Goal: Task Accomplishment & Management: Manage account settings

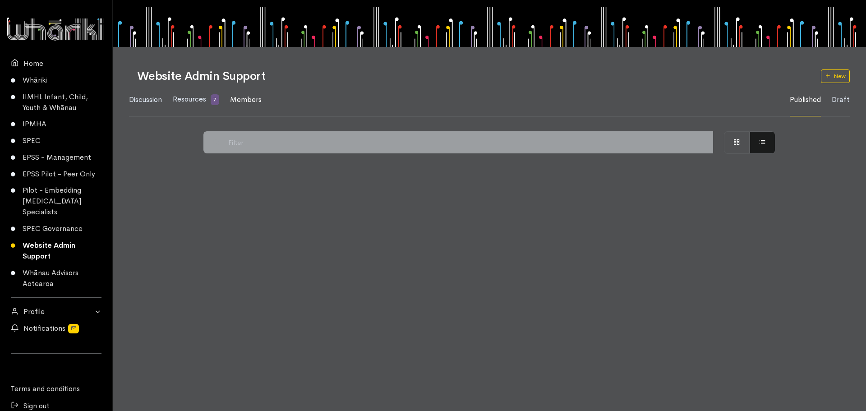
click at [258, 102] on span "Members" at bounding box center [246, 99] width 32 height 9
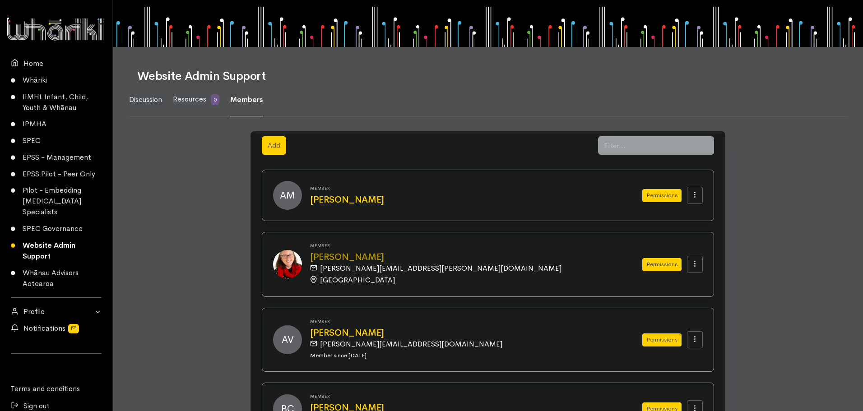
click at [364, 257] on h2 "[PERSON_NAME]" at bounding box center [465, 257] width 310 height 10
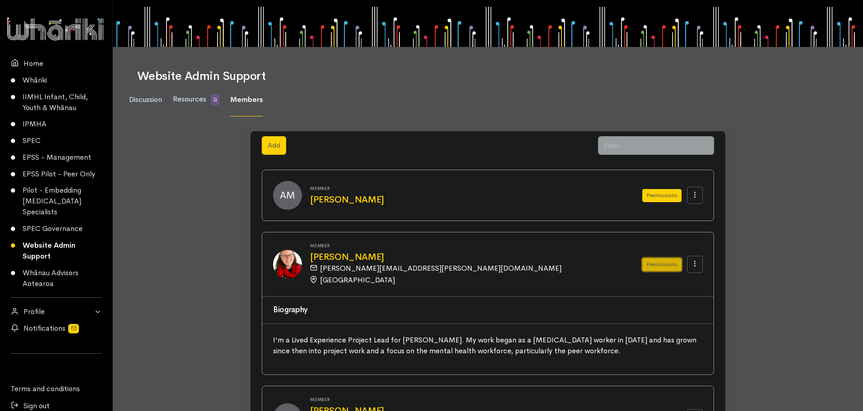
click at [659, 261] on button "Permissions" at bounding box center [661, 264] width 39 height 13
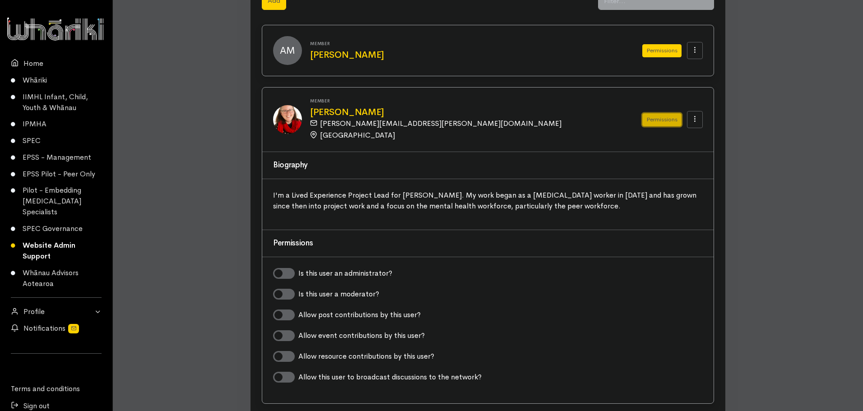
scroll to position [90, 0]
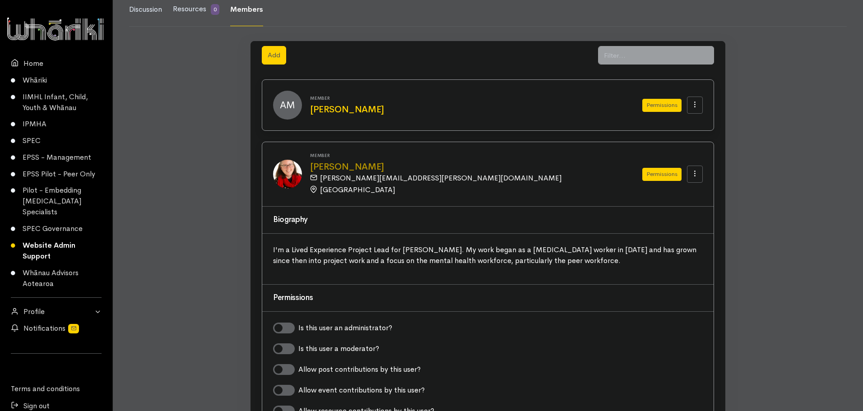
click at [342, 169] on h2 "[PERSON_NAME]" at bounding box center [465, 167] width 310 height 10
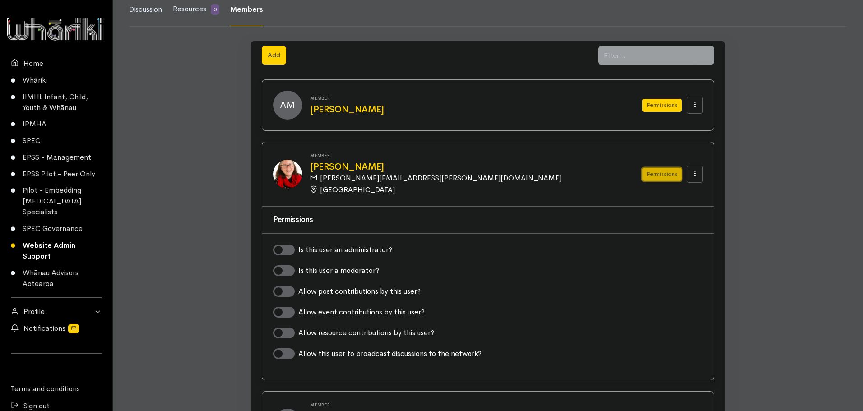
click at [649, 172] on button "Permissions" at bounding box center [661, 174] width 39 height 13
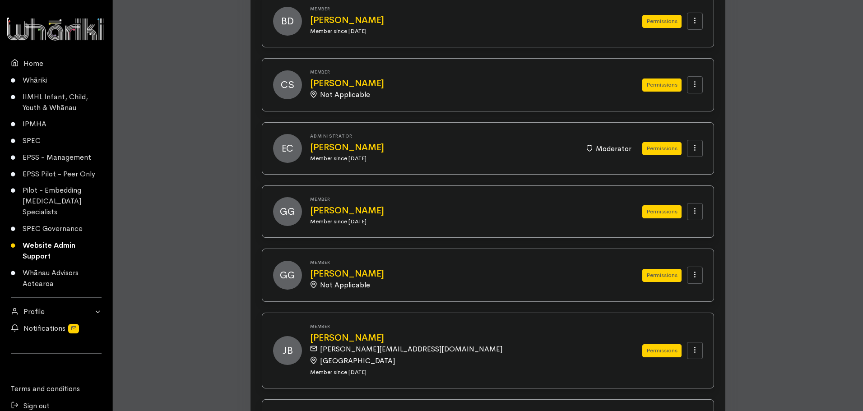
scroll to position [451, 0]
click at [664, 206] on button "Permissions" at bounding box center [661, 211] width 39 height 13
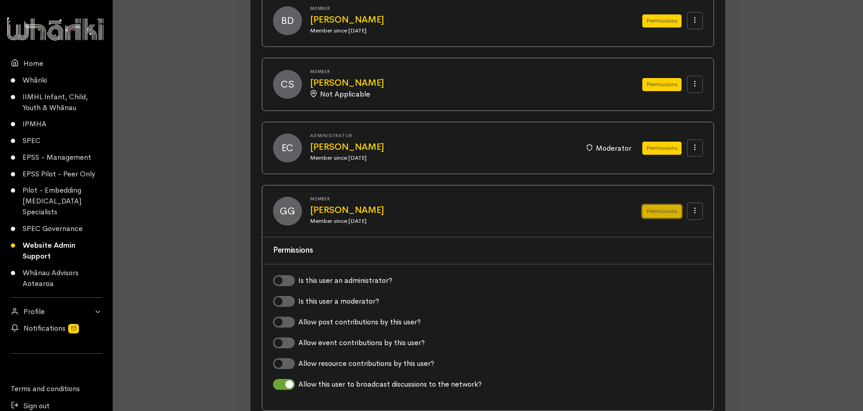
click at [665, 206] on button "Permissions" at bounding box center [661, 211] width 39 height 13
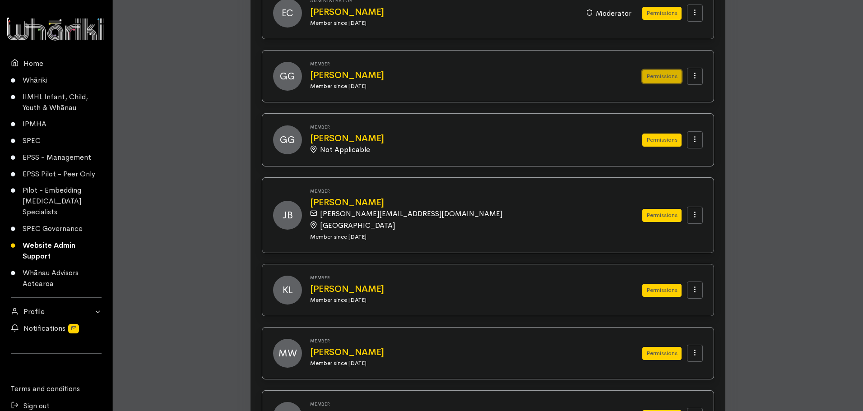
scroll to position [587, 0]
click at [645, 214] on button "Permissions" at bounding box center [661, 214] width 39 height 13
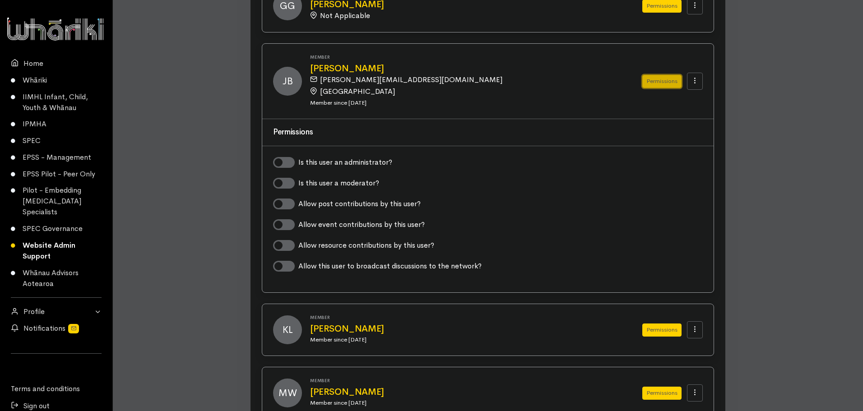
scroll to position [722, 0]
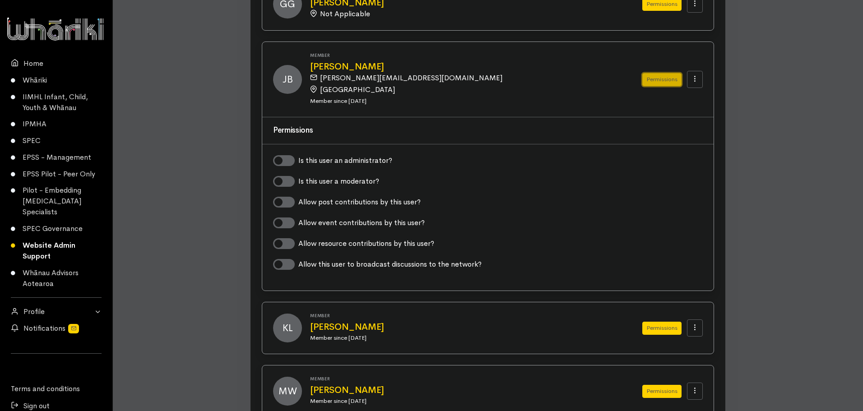
click at [654, 83] on button "Permissions" at bounding box center [661, 79] width 39 height 13
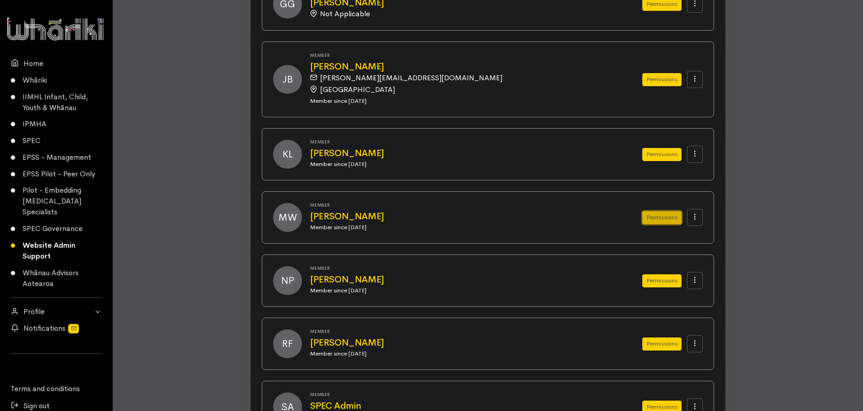
click at [654, 215] on button "Permissions" at bounding box center [661, 217] width 39 height 13
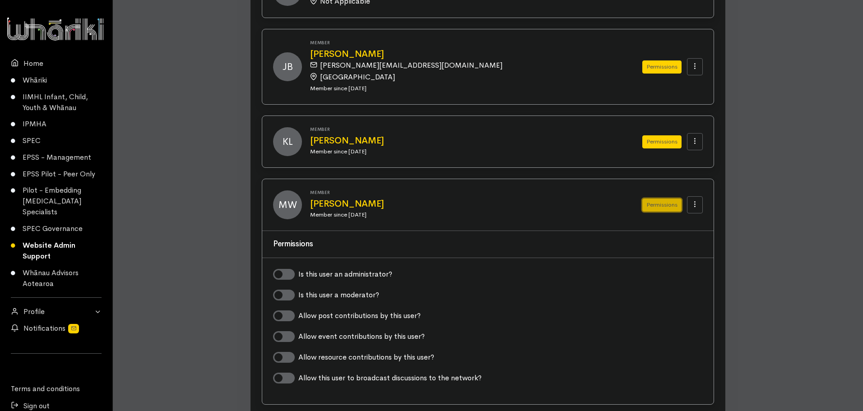
scroll to position [632, 0]
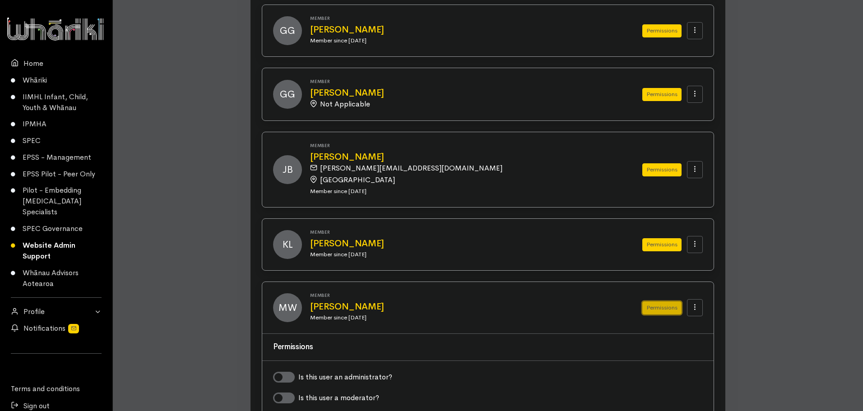
click at [657, 303] on button "Permissions" at bounding box center [661, 307] width 39 height 13
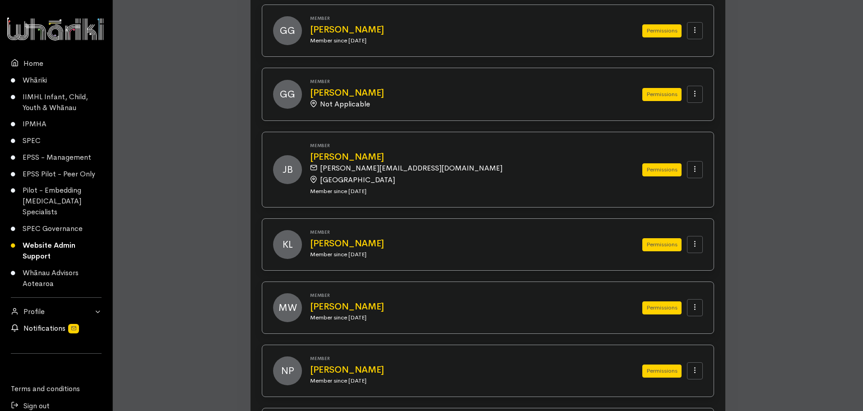
click at [46, 324] on link "Notifications" at bounding box center [56, 328] width 112 height 17
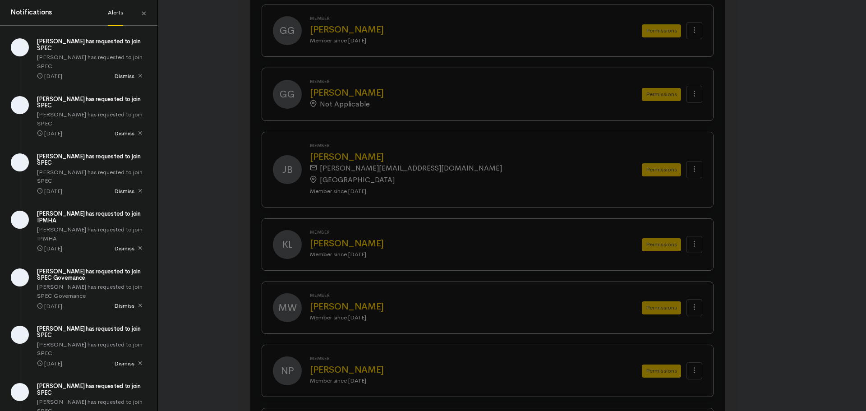
click at [189, 75] on div "Notifications Alerts × [PERSON_NAME] has requested to join SPEC [DATE] Dismiss" at bounding box center [433, 205] width 866 height 411
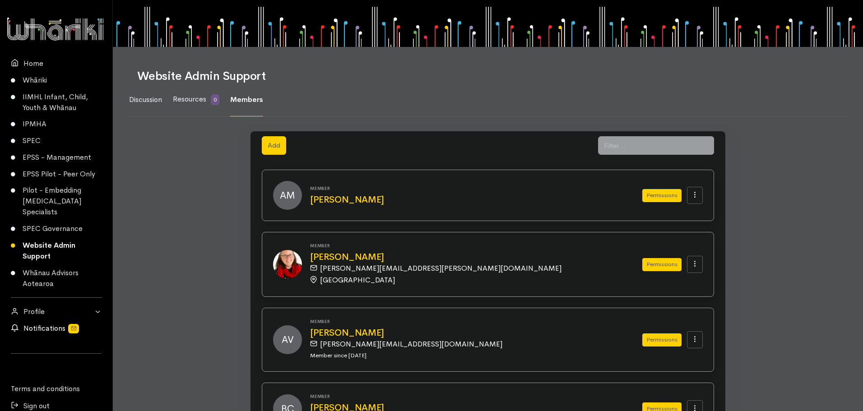
click at [50, 328] on link "Notifications" at bounding box center [56, 328] width 112 height 17
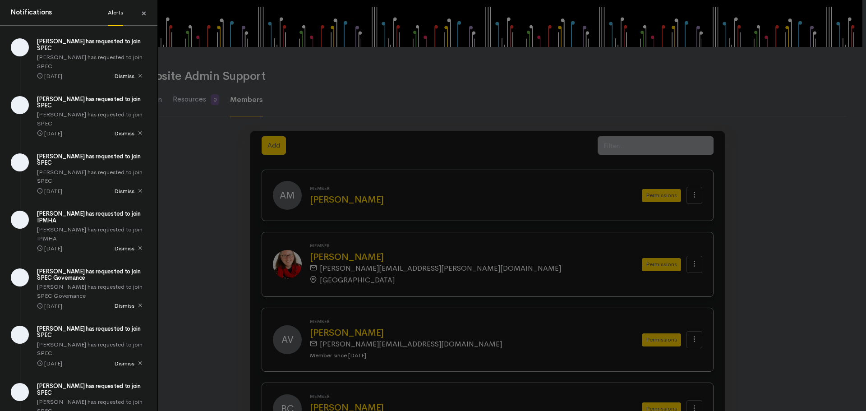
click at [146, 15] on span "×" at bounding box center [143, 13] width 5 height 13
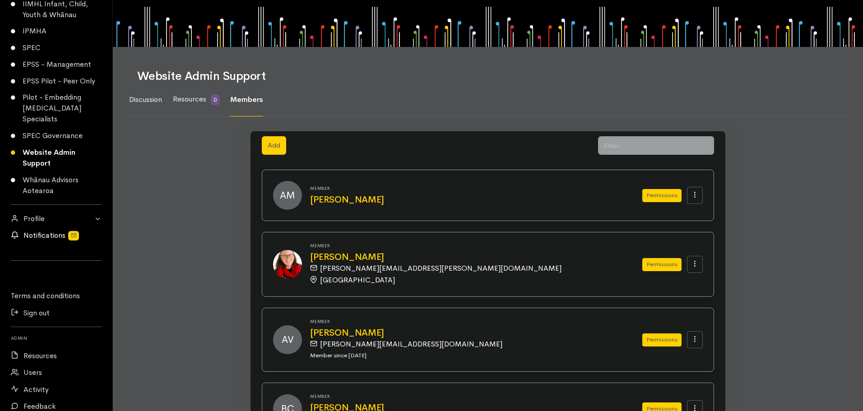
scroll to position [154, 0]
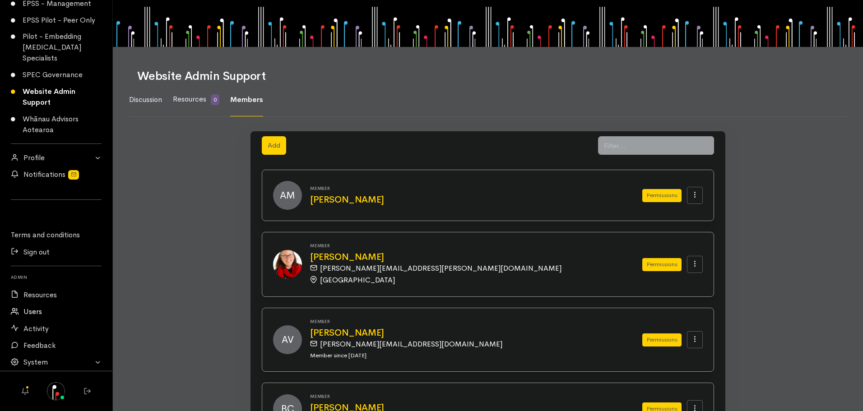
click at [40, 308] on link "Users" at bounding box center [56, 311] width 112 height 17
